Goal: Complete application form

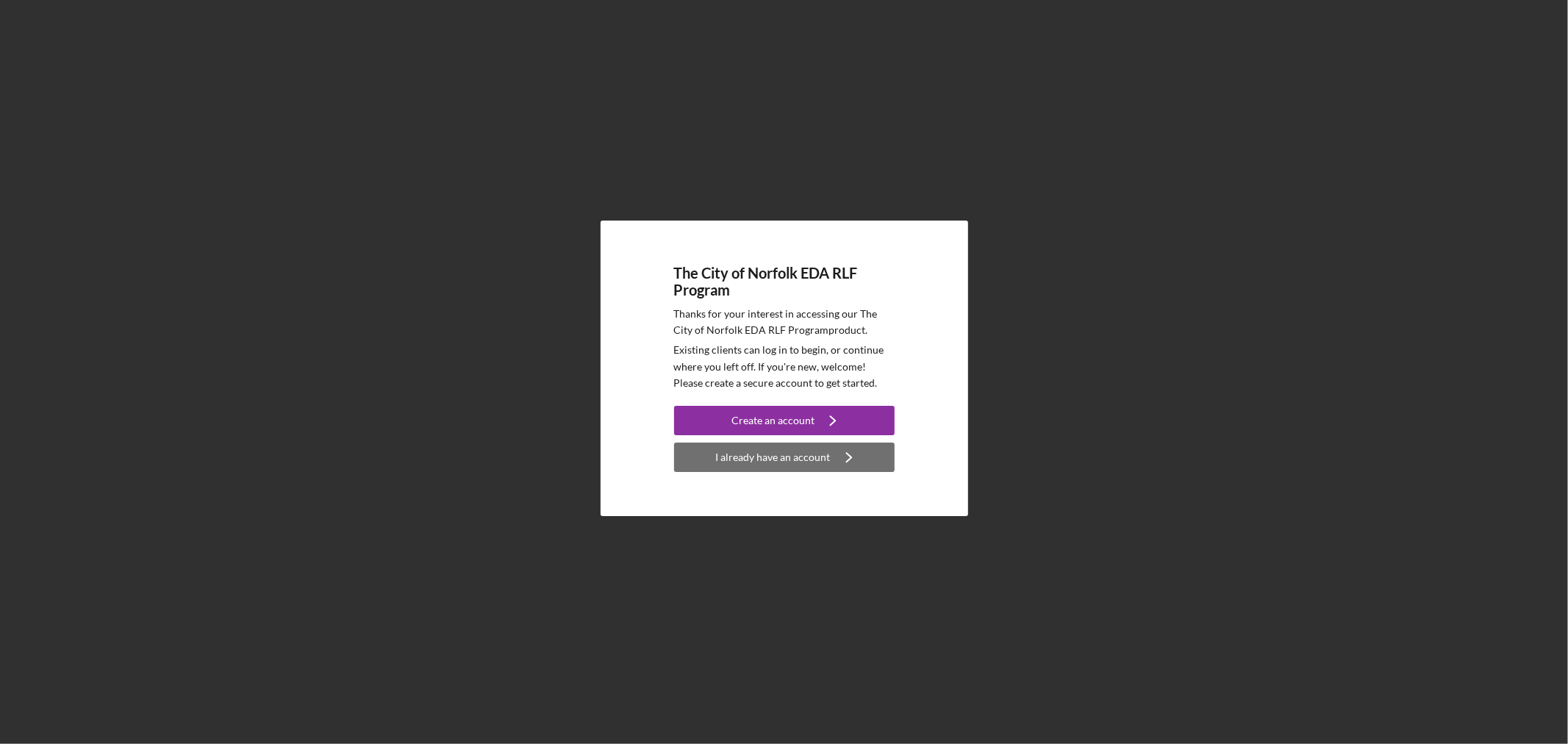
click at [809, 453] on div "I already have an account" at bounding box center [774, 457] width 114 height 29
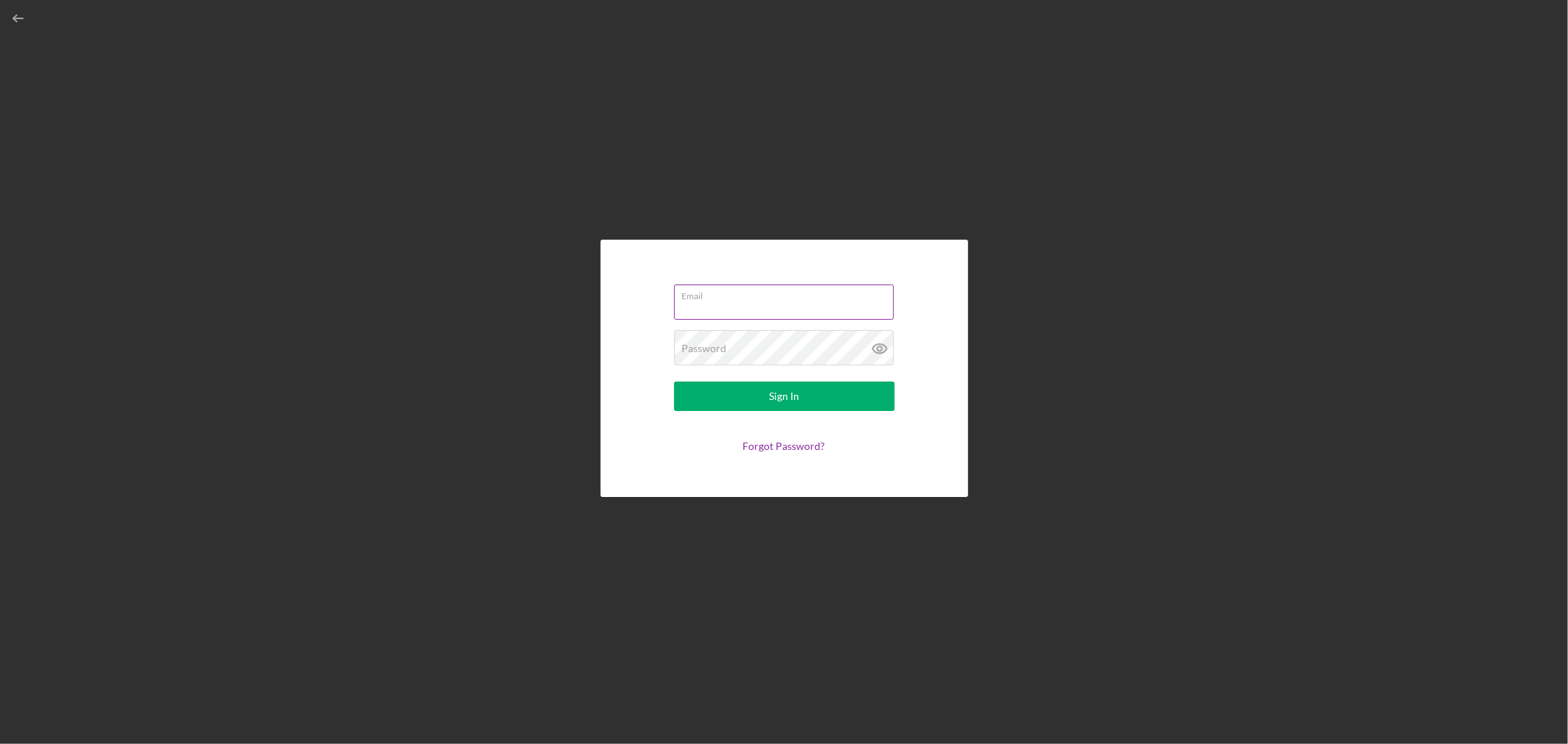
click at [777, 309] on input "Email" at bounding box center [784, 302] width 219 height 36
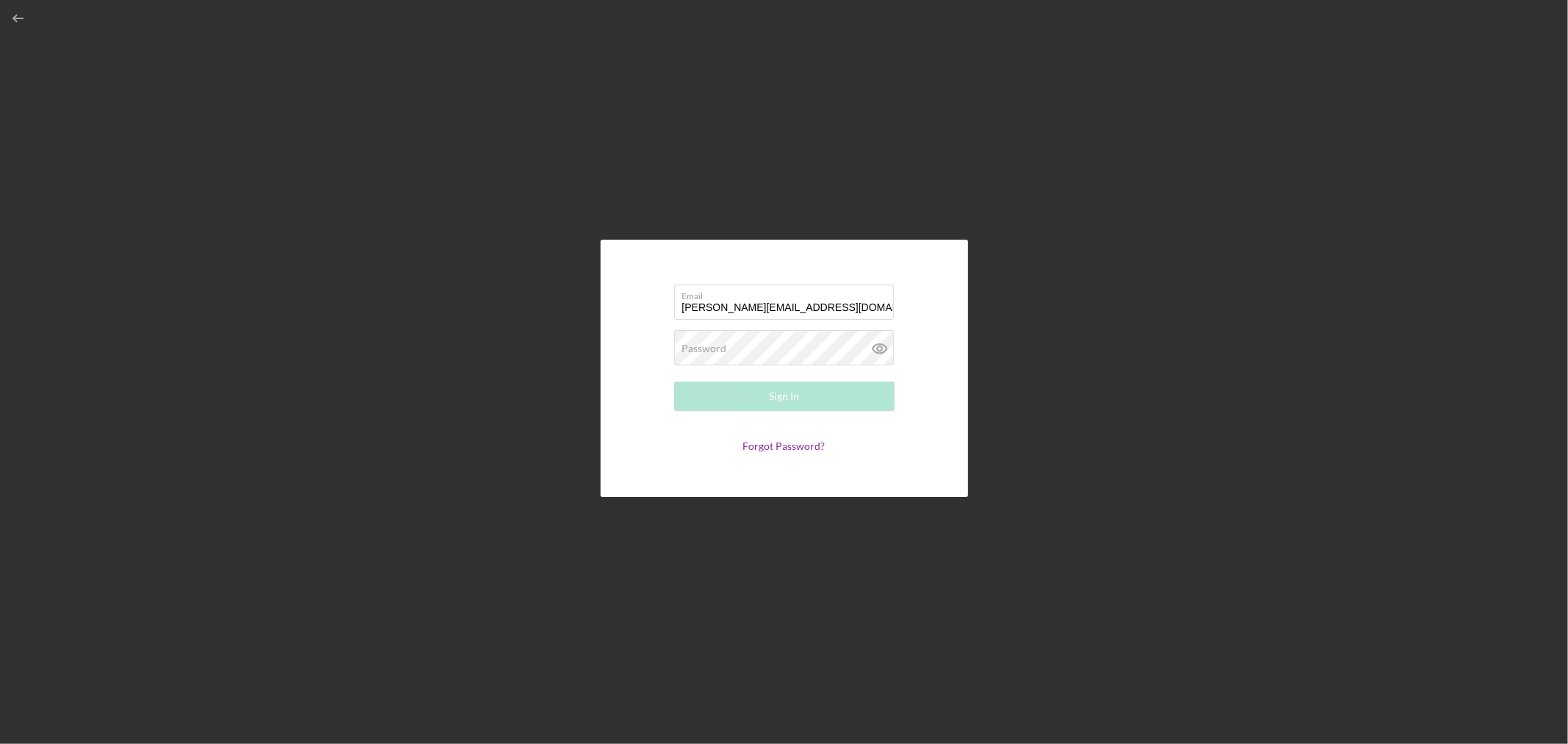
type input "[PERSON_NAME][EMAIL_ADDRESS][DOMAIN_NAME]"
click at [674, 382] on button "Sign In" at bounding box center [784, 396] width 220 height 29
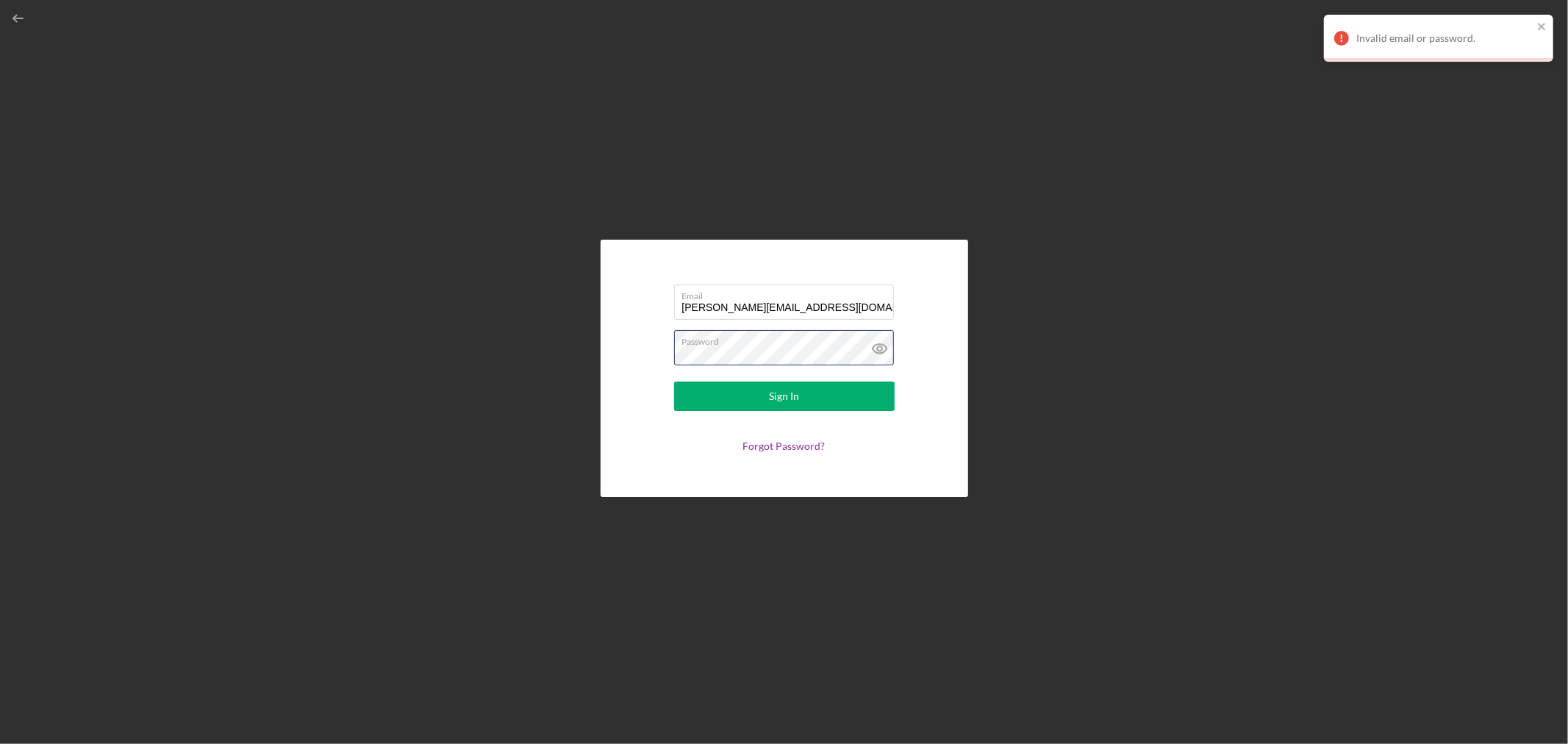
click at [674, 382] on button "Sign In" at bounding box center [784, 396] width 220 height 29
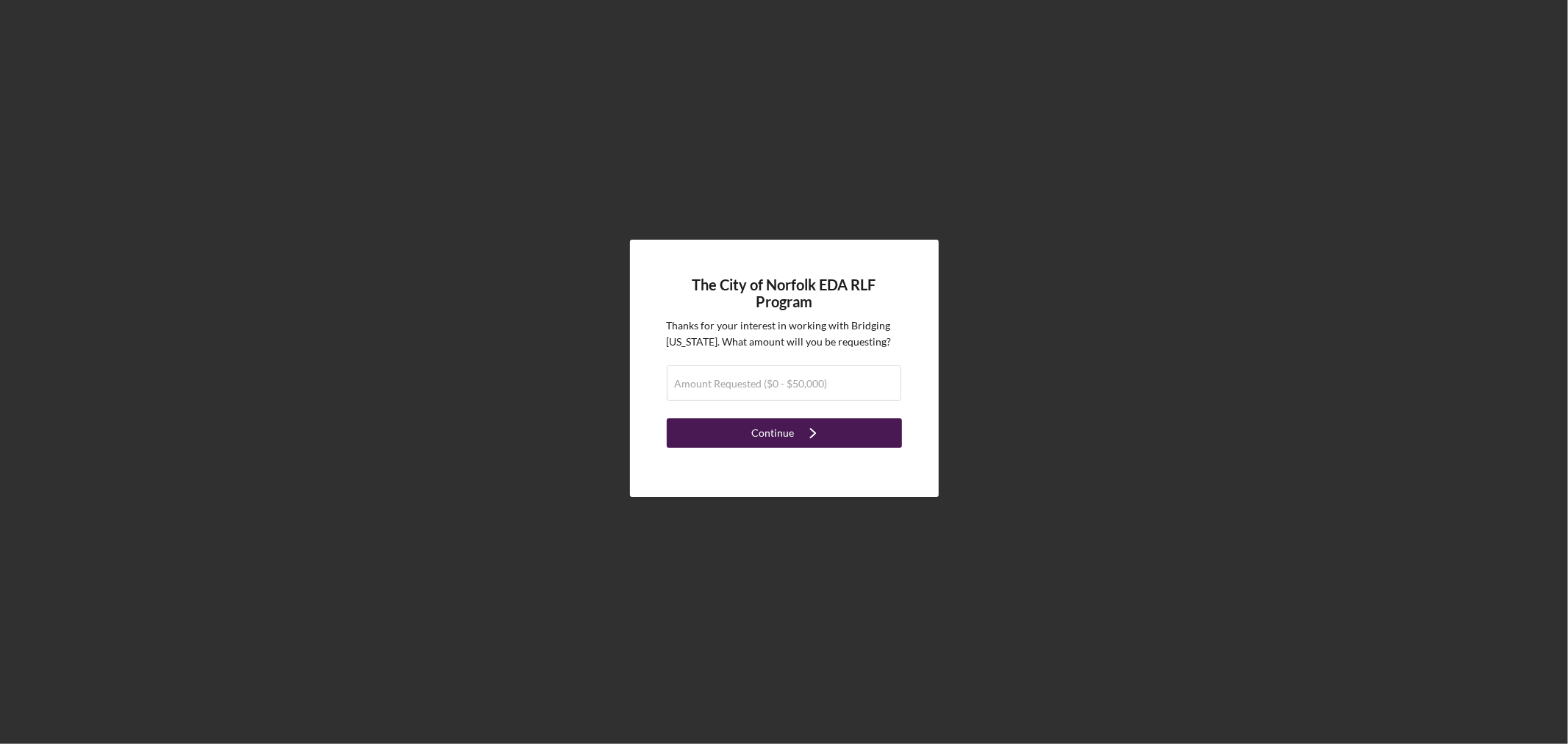
click at [738, 435] on button "Continue Icon/Navigate" at bounding box center [784, 433] width 235 height 29
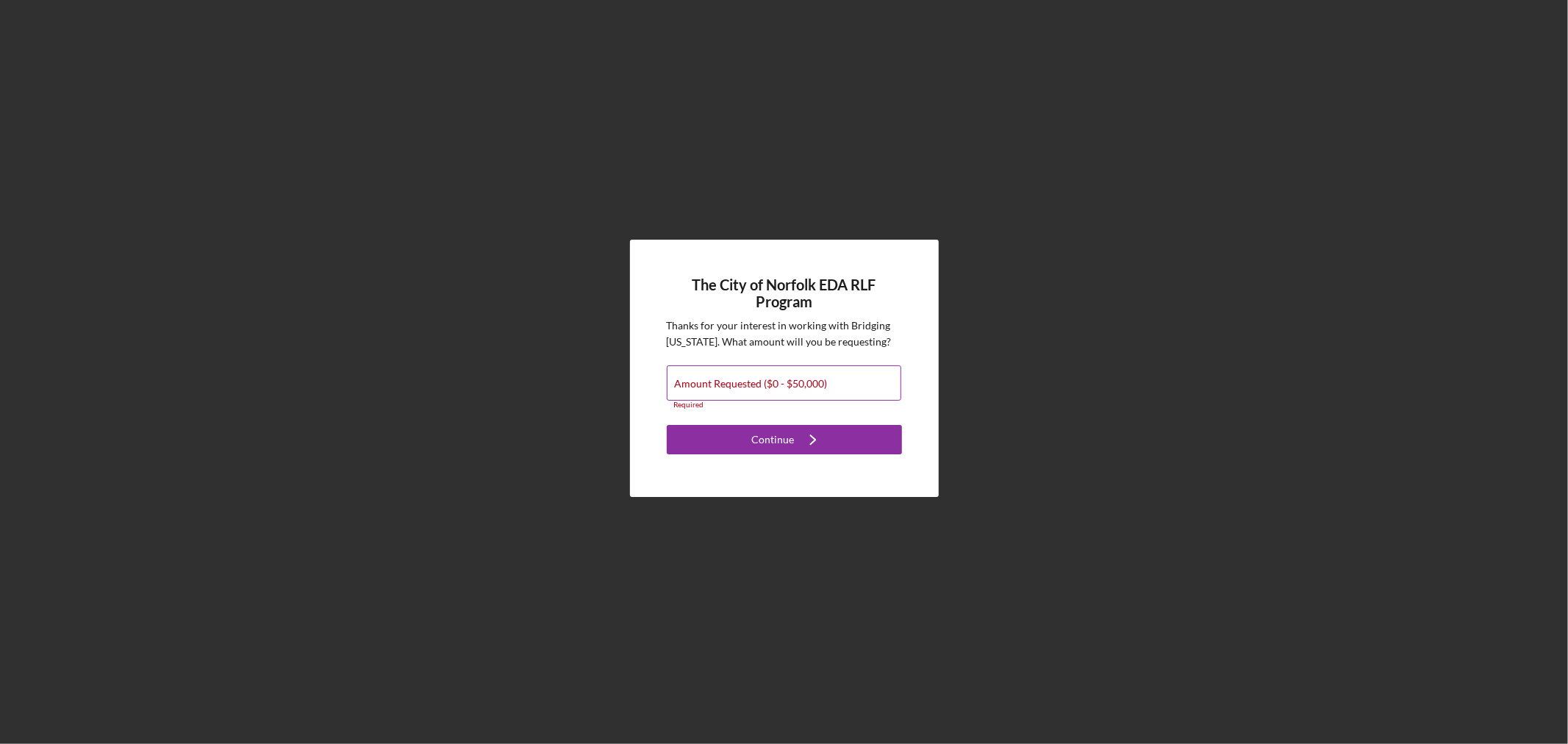
click at [743, 387] on label "Amount Requested ($0 - $50,000)" at bounding box center [751, 383] width 153 height 12
click at [743, 387] on input "Amount Requested ($0 - $50,000)" at bounding box center [784, 383] width 234 height 36
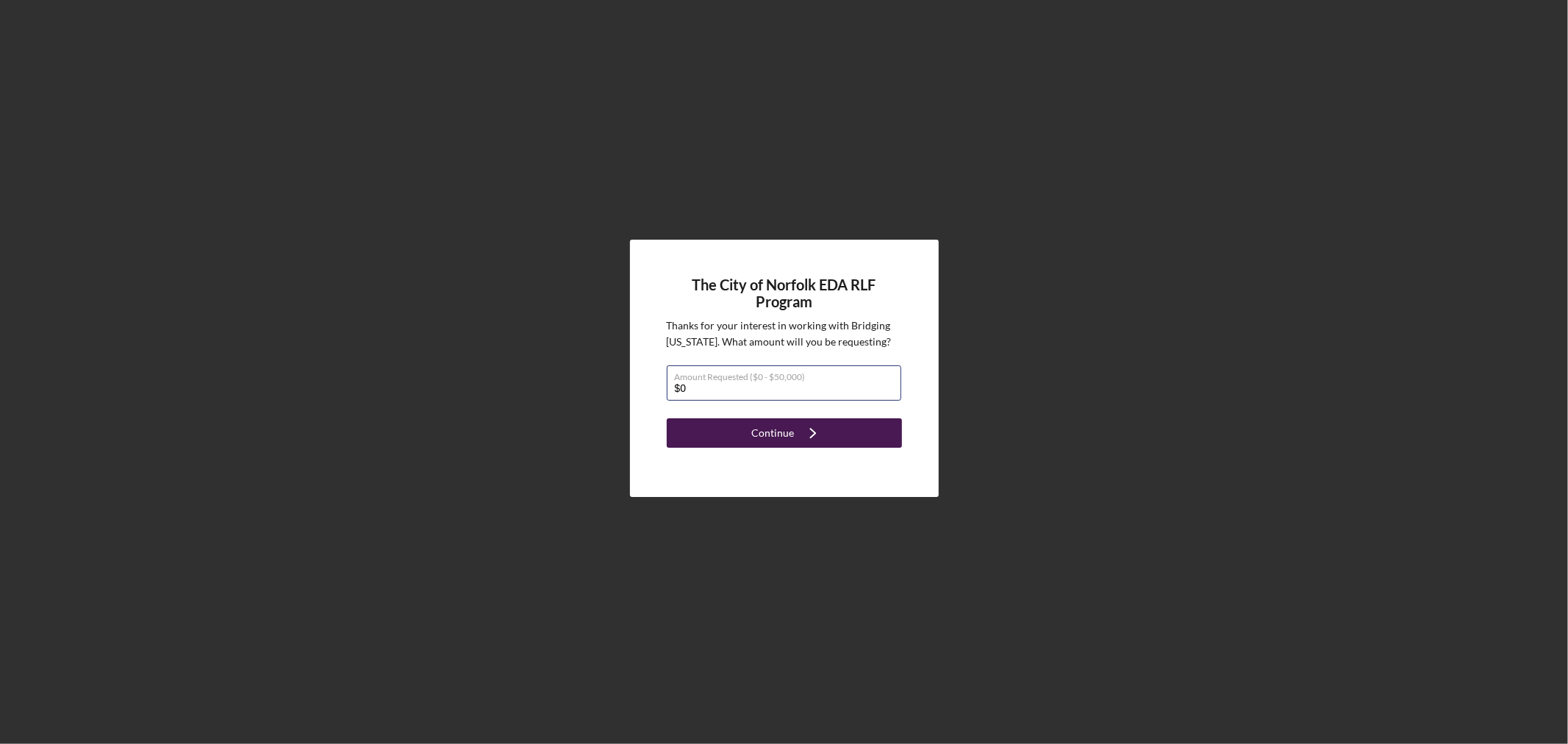
type input "$0"
click at [761, 423] on div "Continue" at bounding box center [773, 433] width 43 height 29
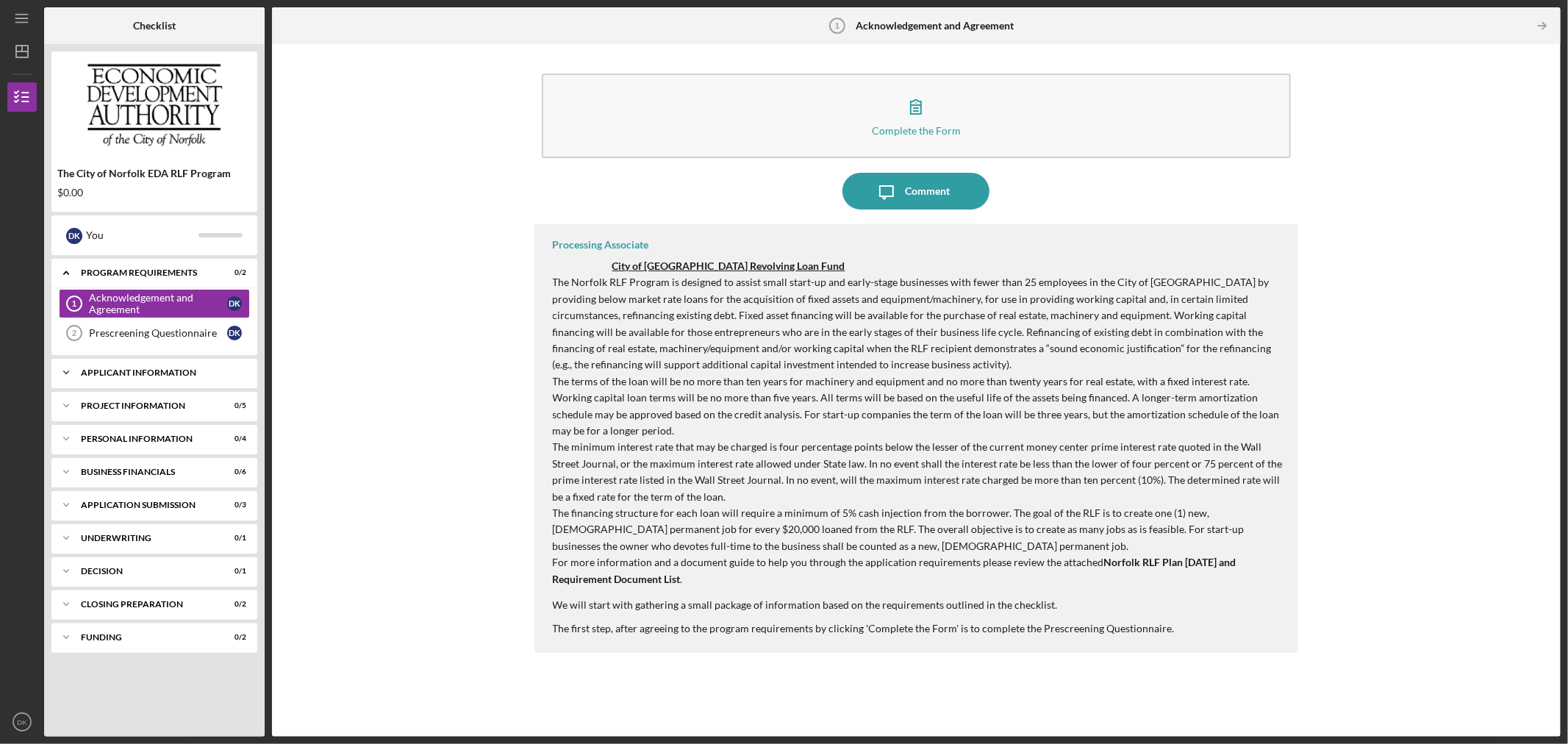
click at [174, 375] on div "APPLICANT INFORMATION" at bounding box center [160, 372] width 158 height 8
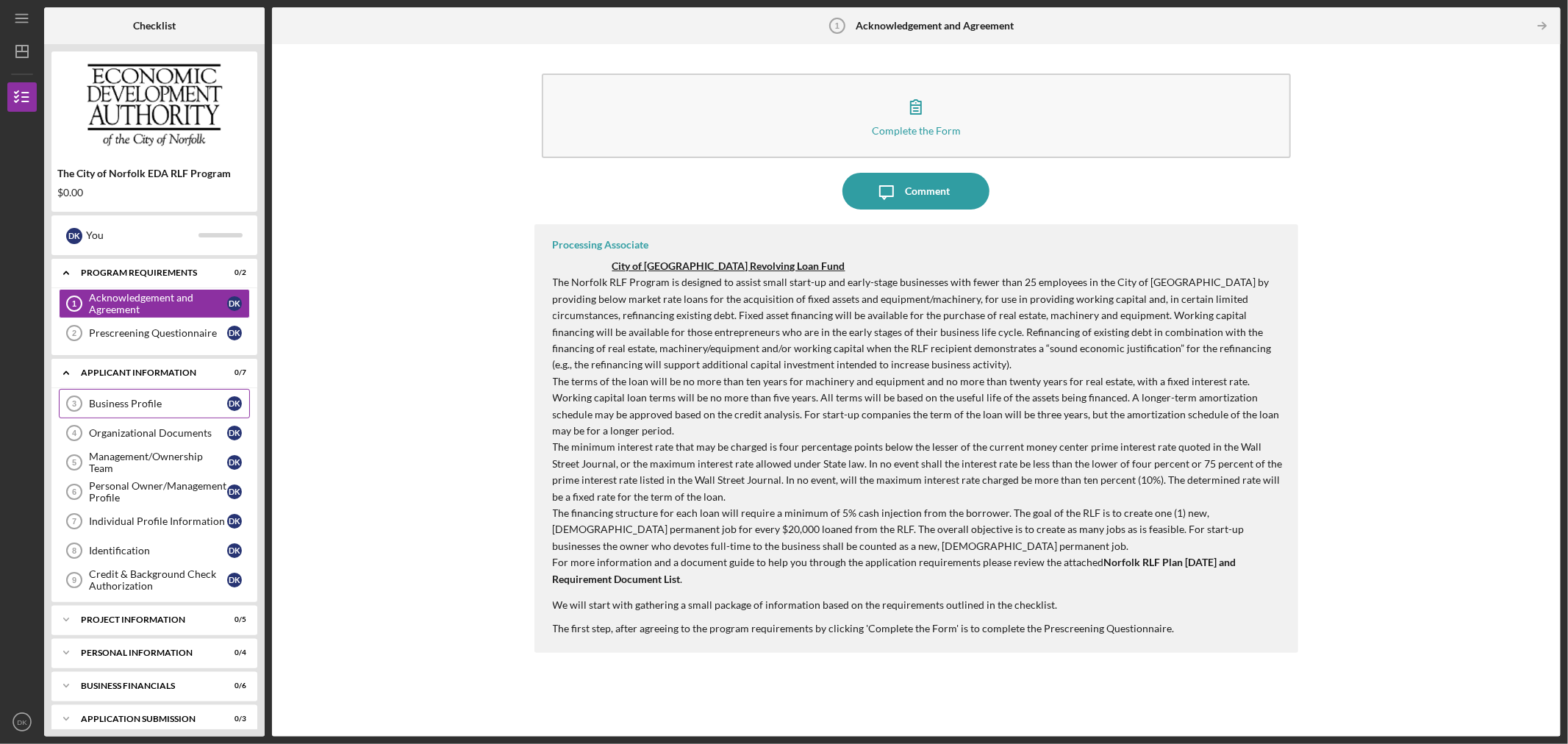
click at [158, 397] on link "Business Profile 3 Business Profile D K" at bounding box center [154, 403] width 191 height 29
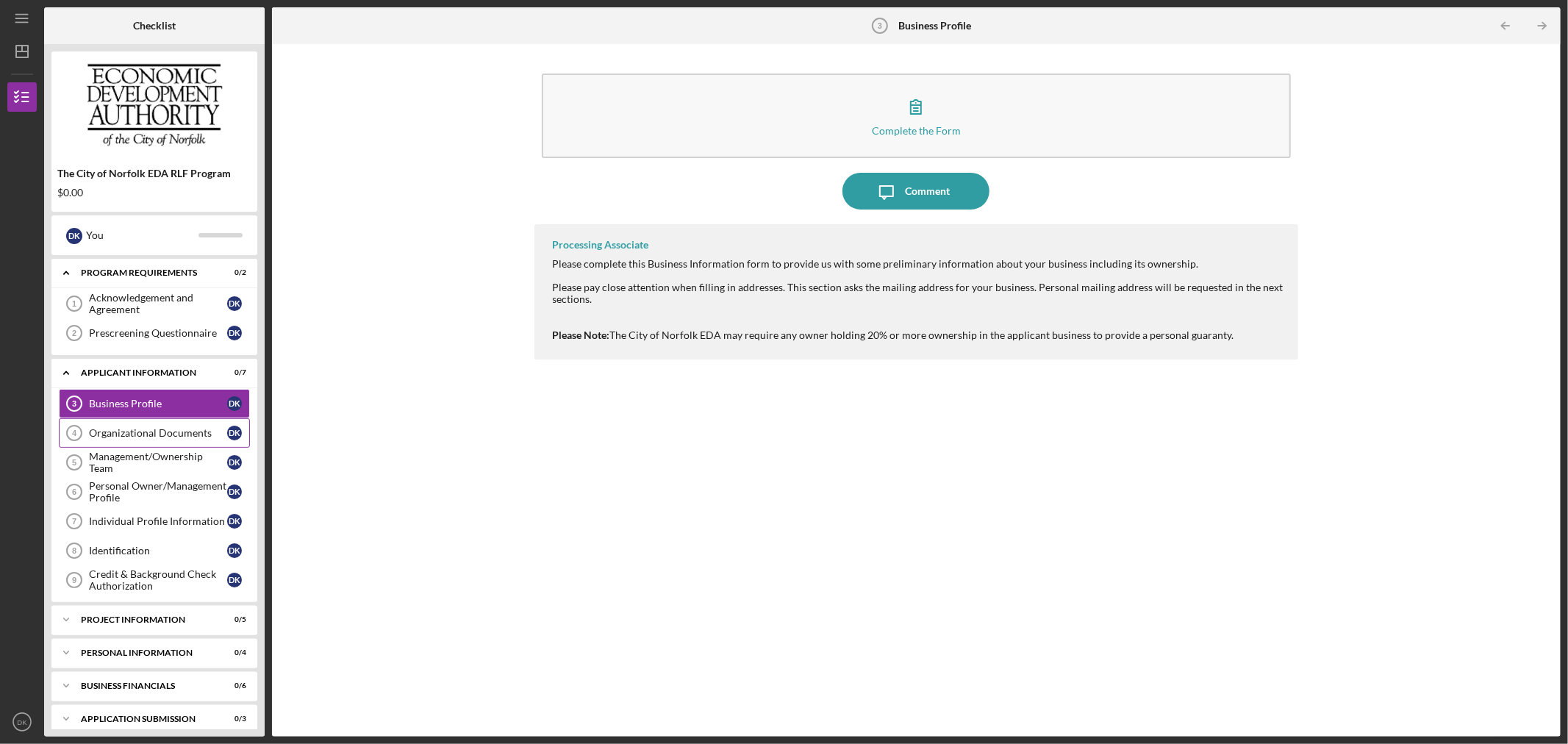
click at [125, 437] on div "Organizational Documents" at bounding box center [158, 433] width 138 height 12
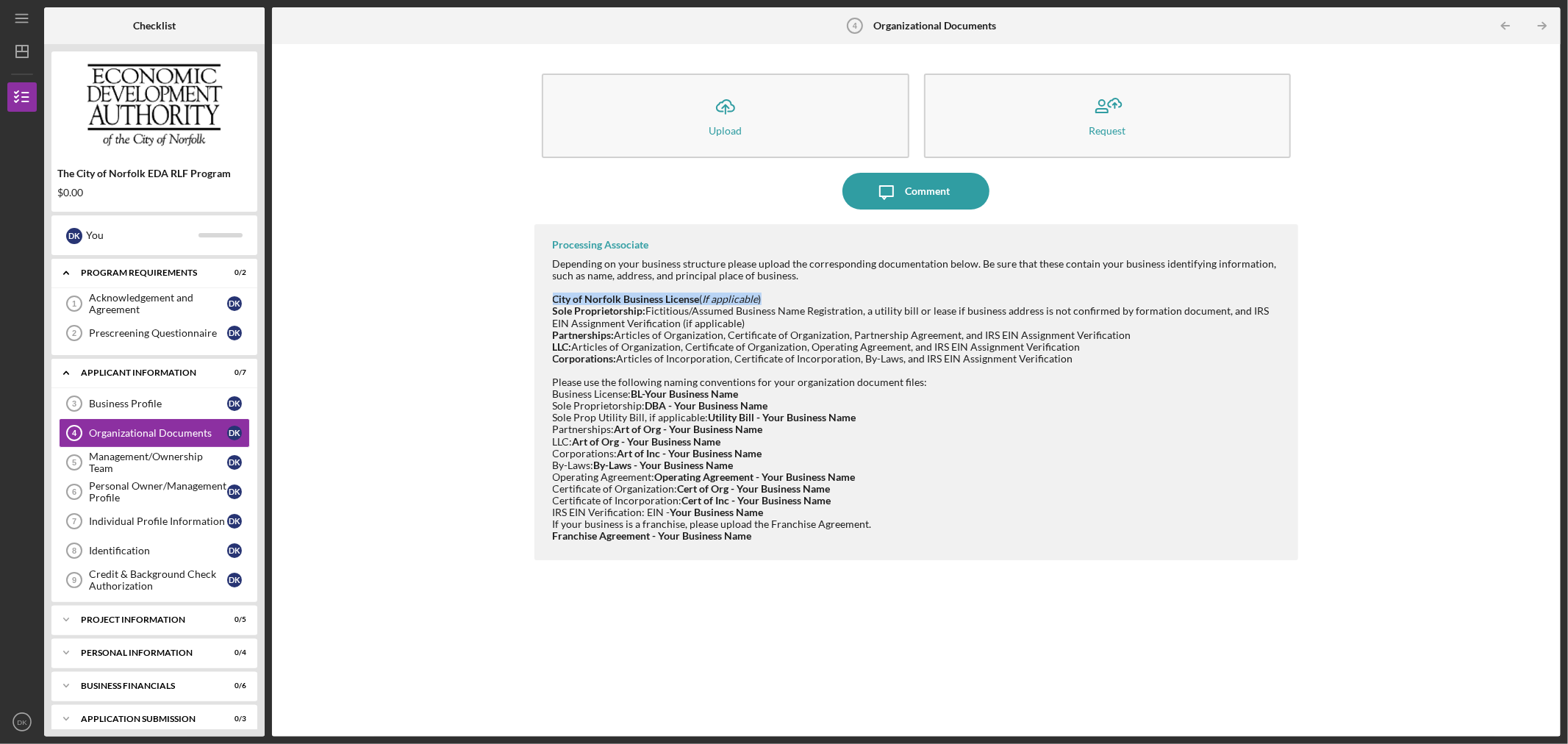
drag, startPoint x: 777, startPoint y: 296, endPoint x: 538, endPoint y: 300, distance: 239.0
click at [538, 300] on div "Processing Associate Depending on your business structure please upload the cor…" at bounding box center [917, 392] width 764 height 336
click at [821, 294] on div "City of Norfolk Business License ( If applicable )" at bounding box center [918, 299] width 731 height 12
